Goal: Task Accomplishment & Management: Use online tool/utility

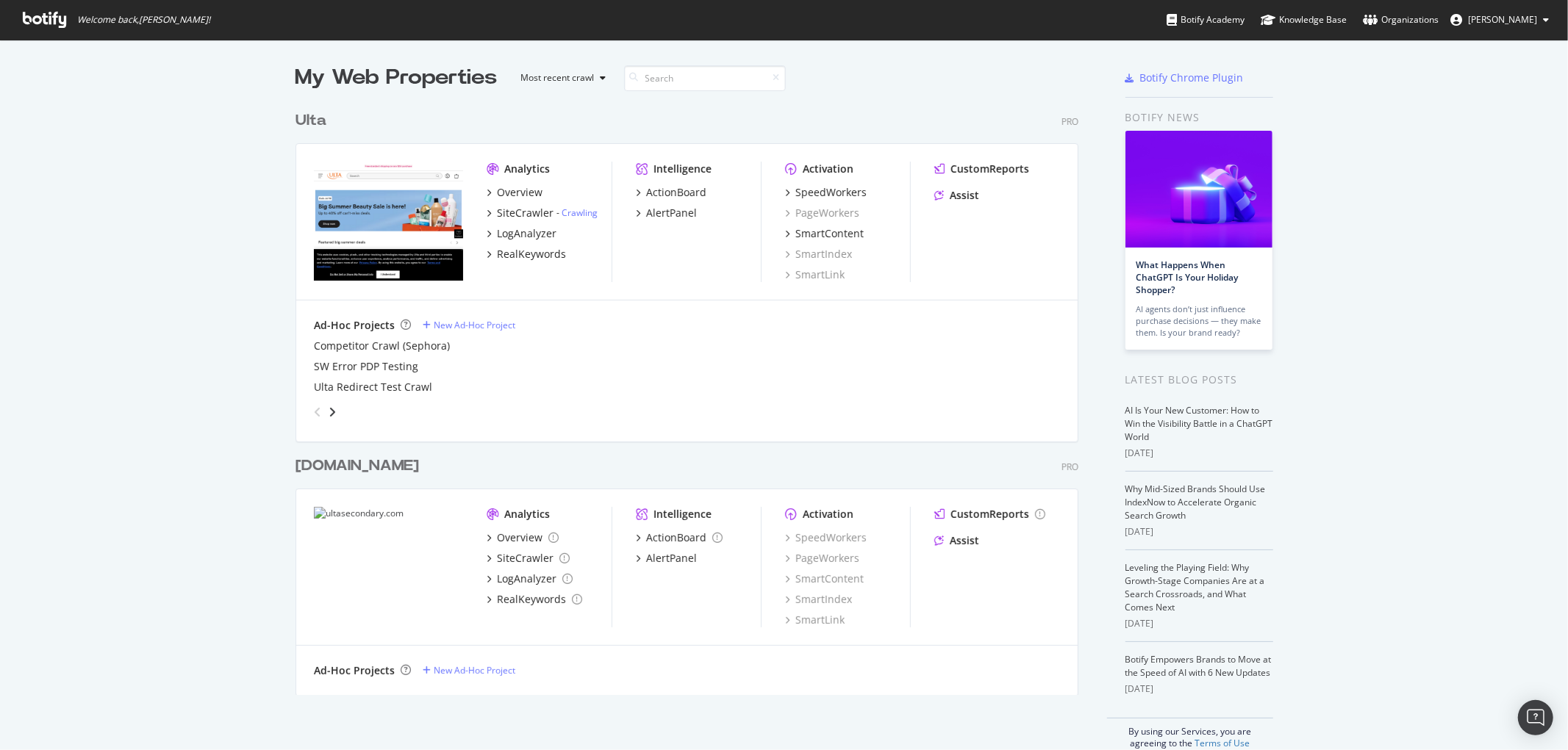
scroll to position [738, 1544]
click at [818, 191] on div "SpeedWorkers" at bounding box center [831, 192] width 72 height 14
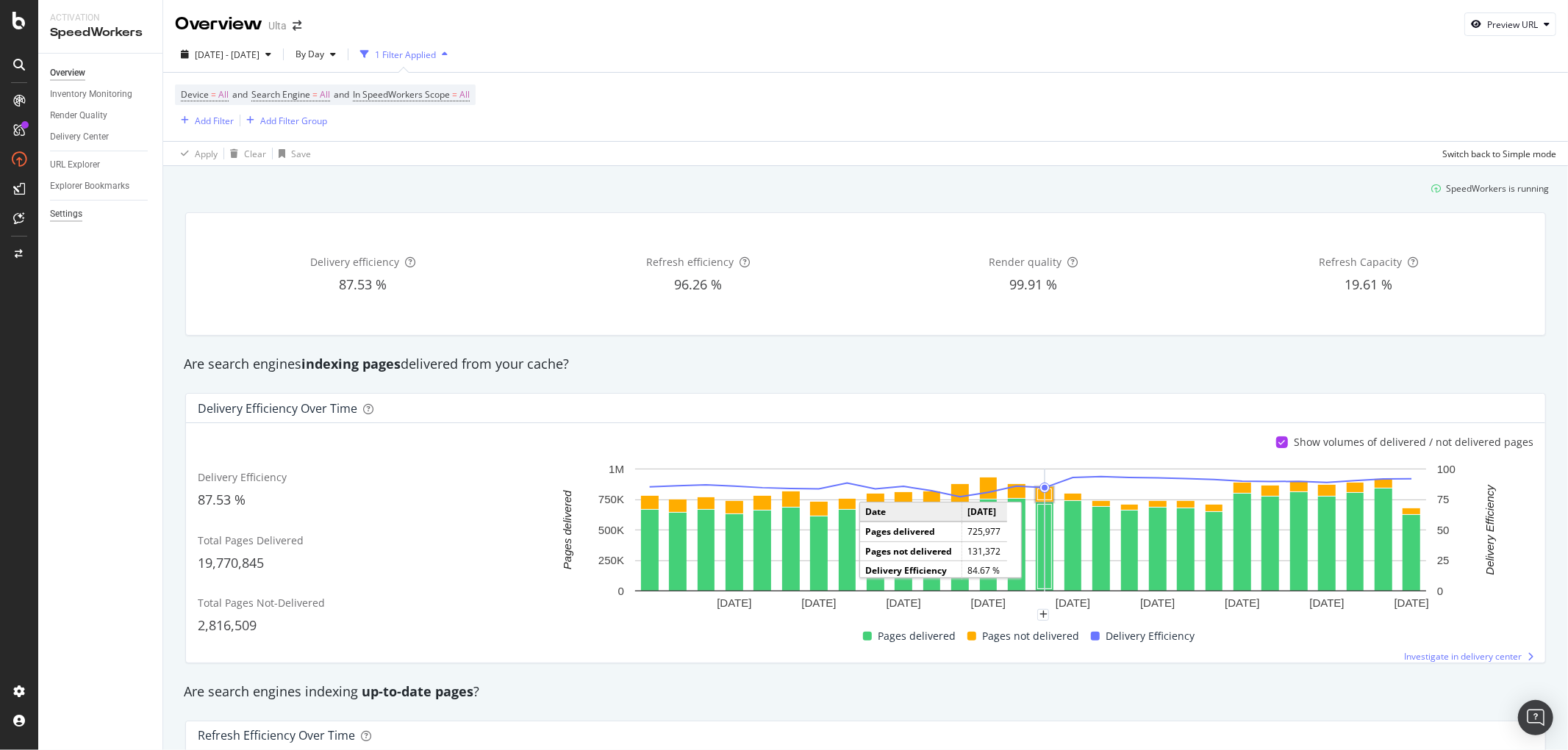
click at [75, 216] on div "Settings" at bounding box center [66, 215] width 32 height 15
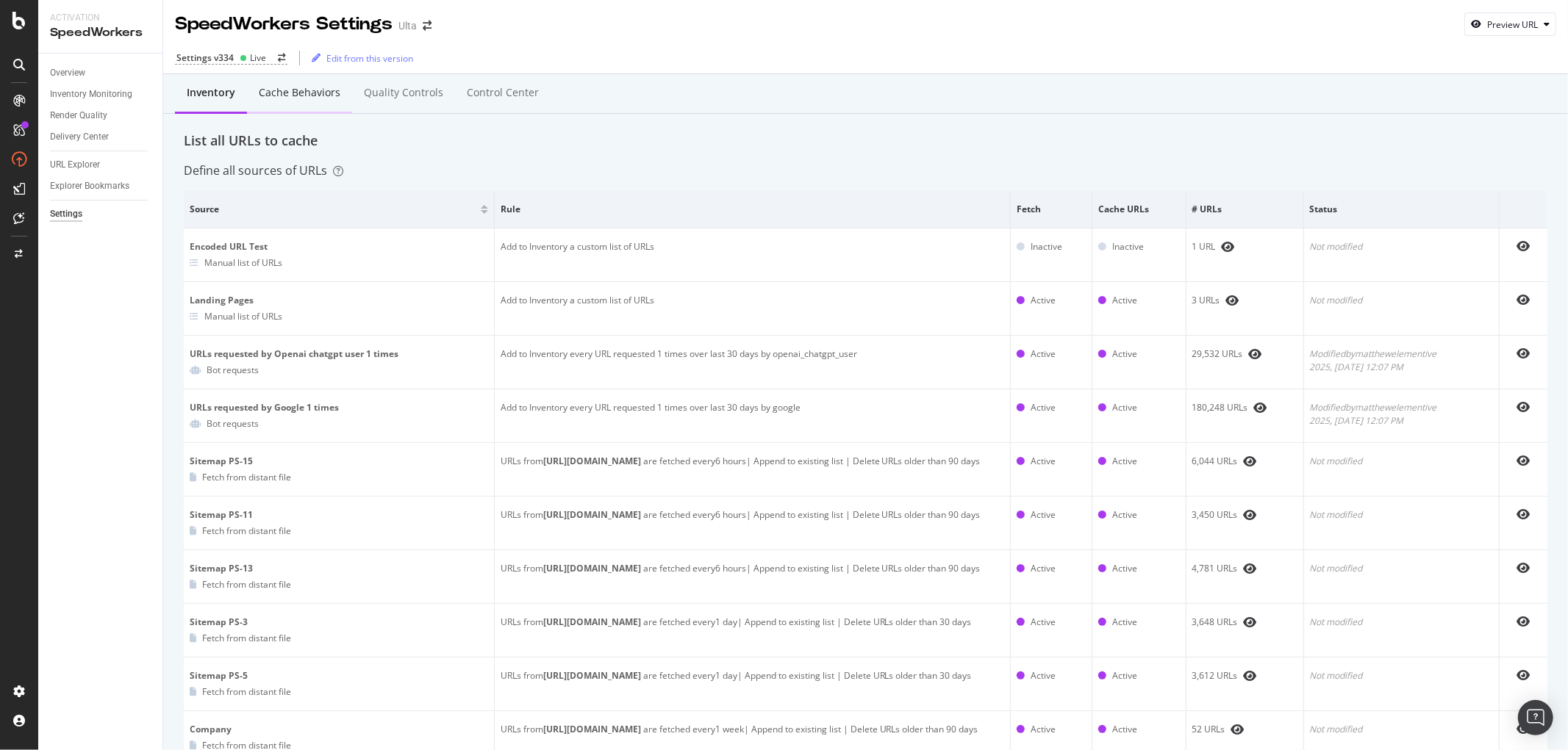
click at [281, 86] on div "Cache behaviors" at bounding box center [300, 92] width 81 height 14
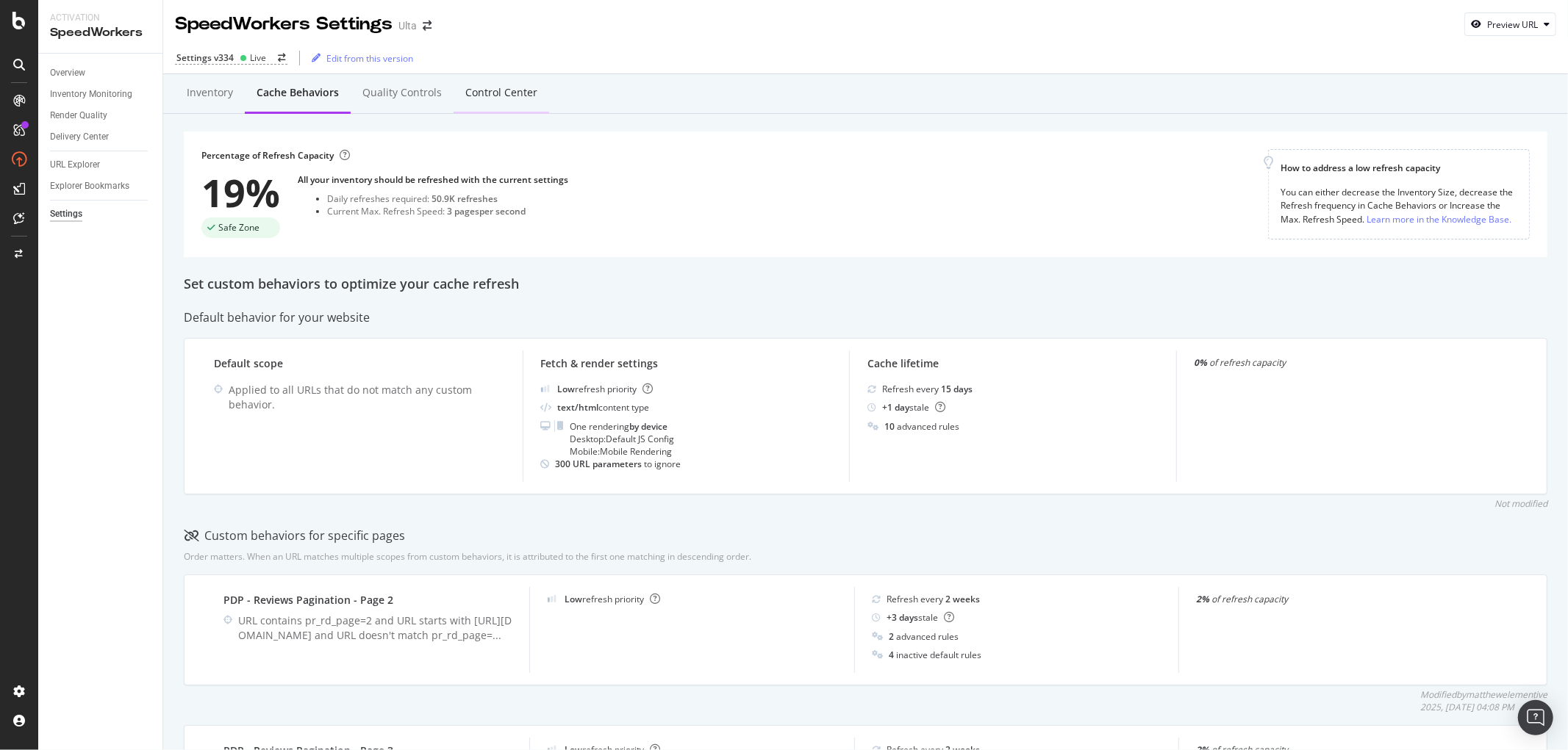
click at [472, 83] on div "Control Center" at bounding box center [501, 94] width 96 height 41
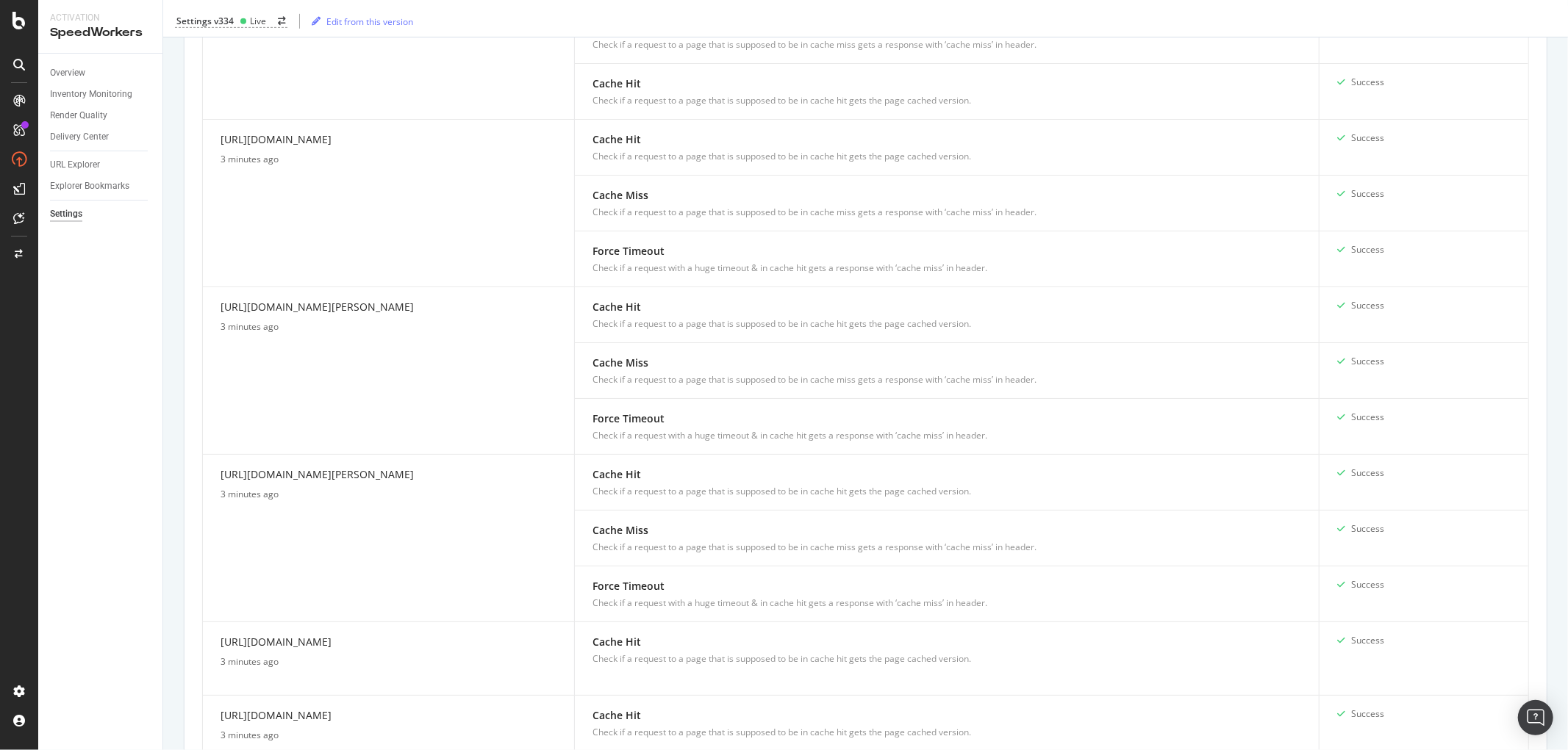
scroll to position [1470, 0]
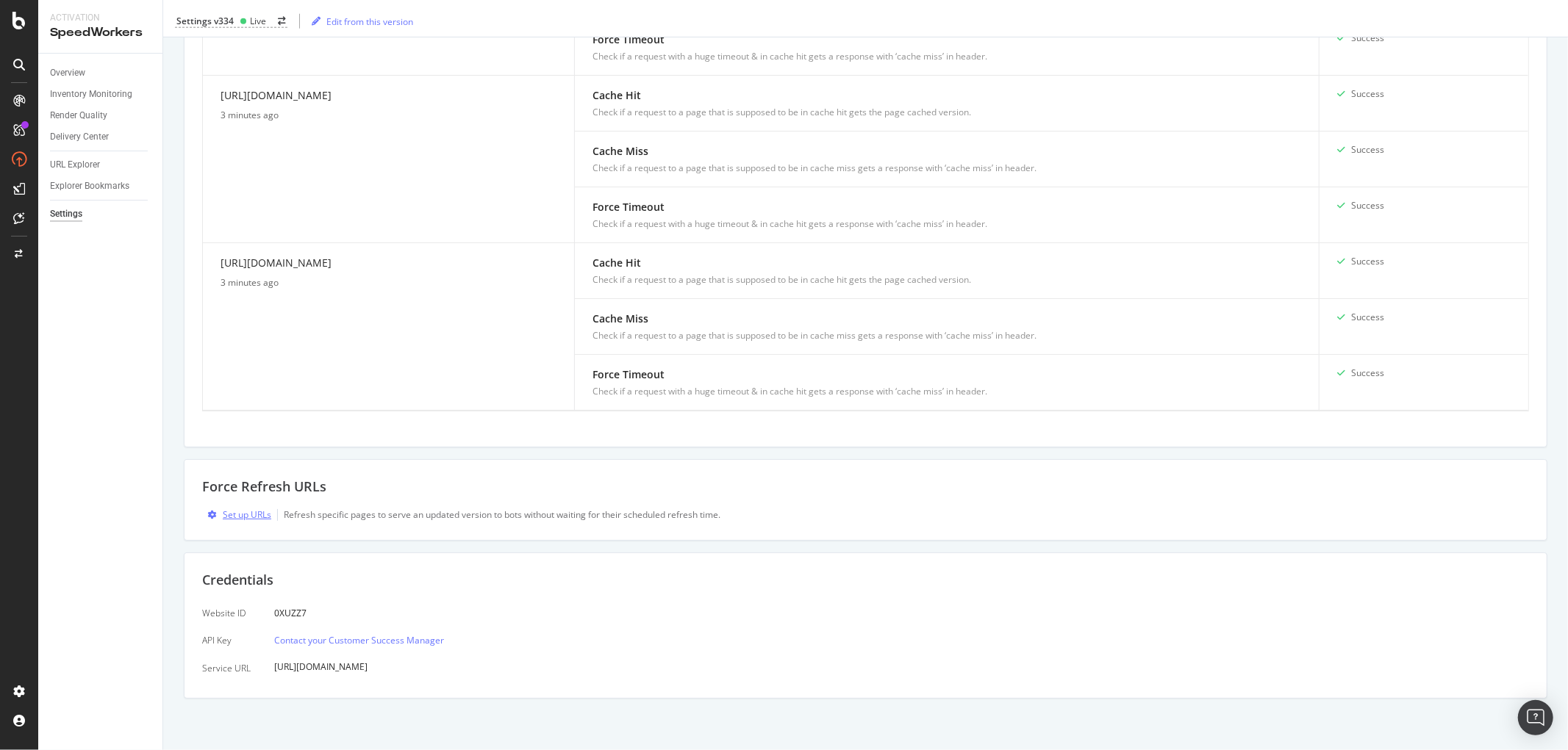
click at [247, 521] on div "Set up URLs" at bounding box center [247, 514] width 48 height 13
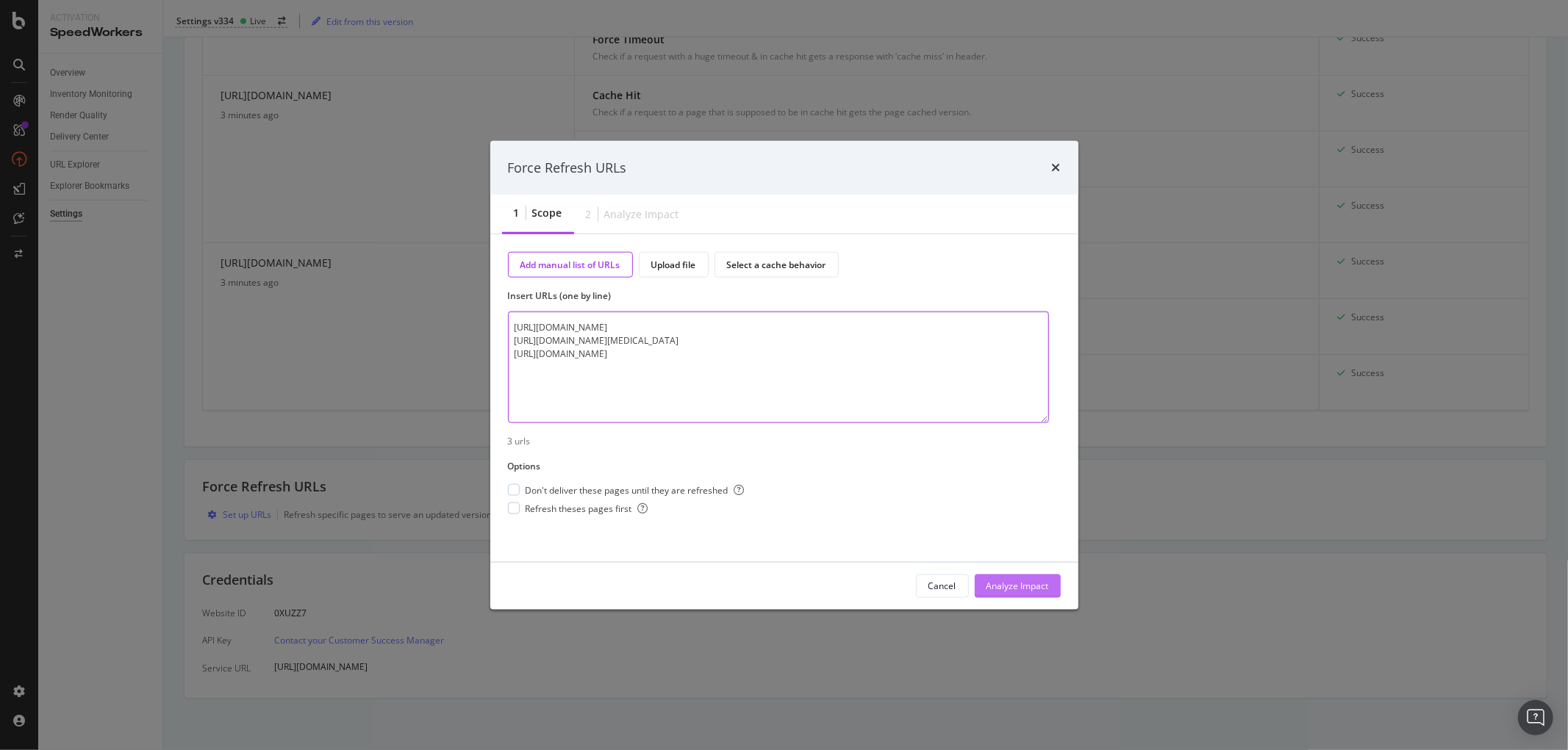
type textarea "[URL][DOMAIN_NAME] [URL][DOMAIN_NAME][MEDICAL_DATA] [URL][DOMAIN_NAME]"
click at [1010, 586] on div "Analyze Impact" at bounding box center [1018, 586] width 63 height 13
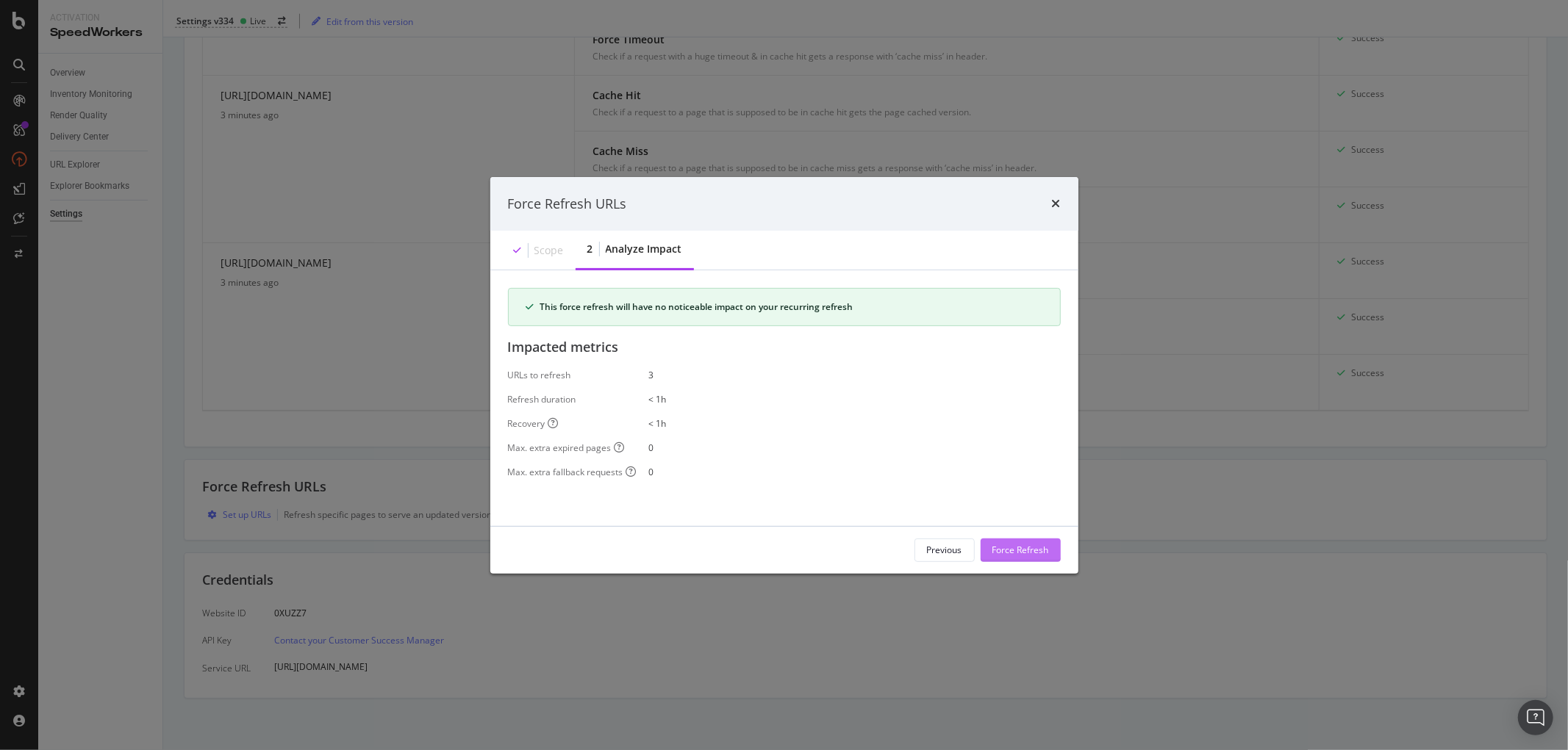
click at [1037, 546] on div "Force Refresh" at bounding box center [1021, 550] width 57 height 13
